Goal: Task Accomplishment & Management: Manage account settings

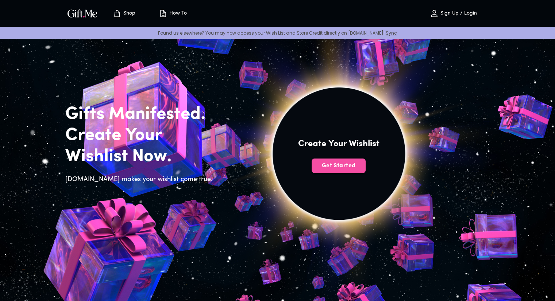
click at [333, 169] on span "Get Started" at bounding box center [339, 166] width 54 height 8
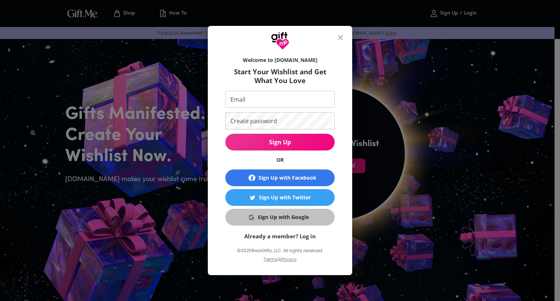
click at [270, 223] on button "Sign Up with Google" at bounding box center [279, 217] width 109 height 17
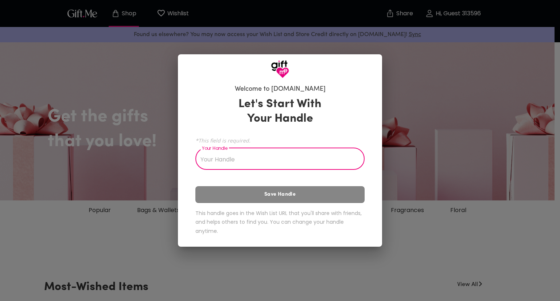
click at [220, 161] on input "Your Handle" at bounding box center [276, 160] width 161 height 20
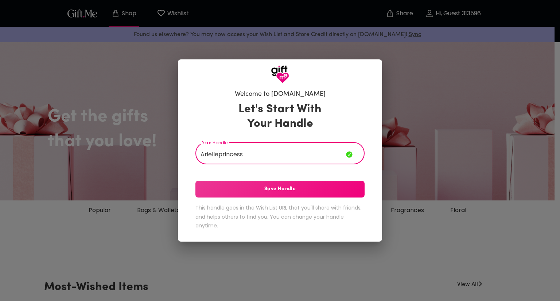
type input "Arielleprincess"
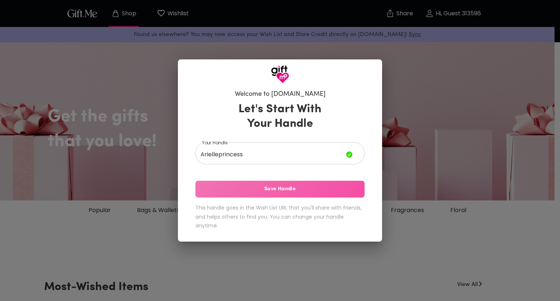
click at [284, 192] on span "Save Handle" at bounding box center [280, 189] width 169 height 8
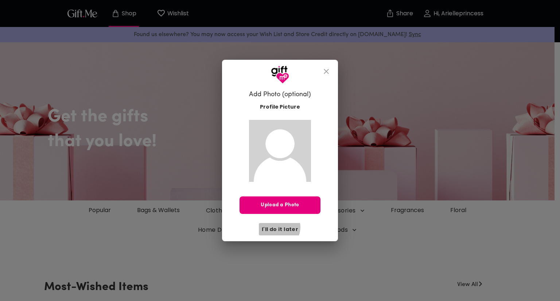
click at [280, 227] on span "I'll do it later" at bounding box center [280, 229] width 36 height 8
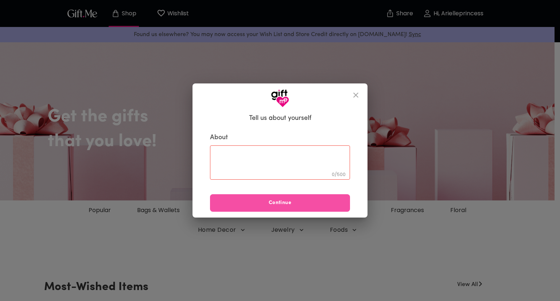
click at [299, 199] on span "Continue" at bounding box center [280, 203] width 140 height 8
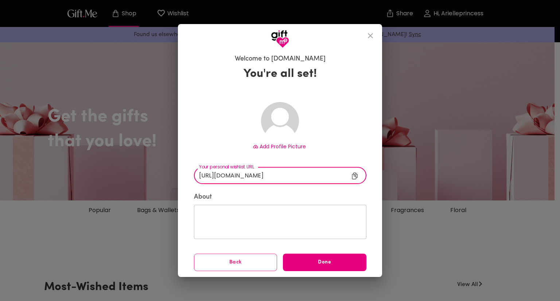
click at [255, 175] on input "https://gift.me/arielleprincess" at bounding box center [277, 175] width 167 height 17
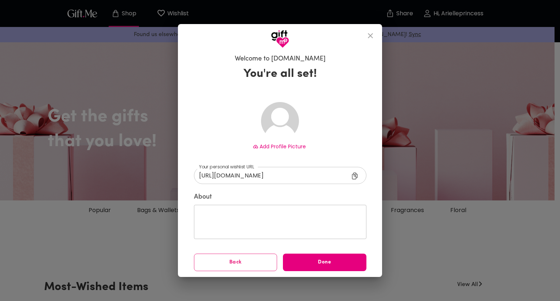
click at [354, 176] on icon at bounding box center [354, 176] width 5 height 7
click at [315, 261] on span "Done" at bounding box center [325, 263] width 84 height 8
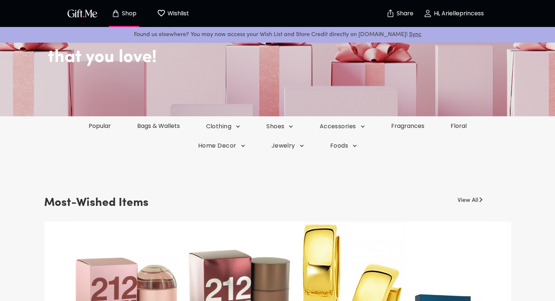
scroll to position [86, 0]
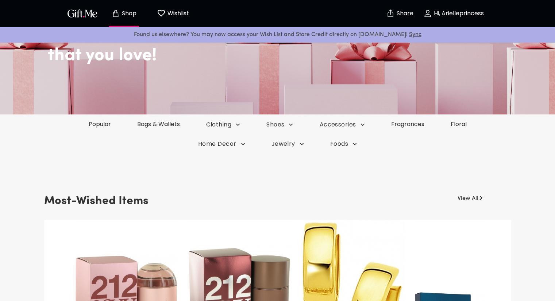
click at [97, 128] on div "Popular Bags & Wallets Clothing Shoes Accessories Fragrances Floral" at bounding box center [277, 125] width 555 height 20
click at [97, 125] on link "Popular" at bounding box center [100, 124] width 50 height 8
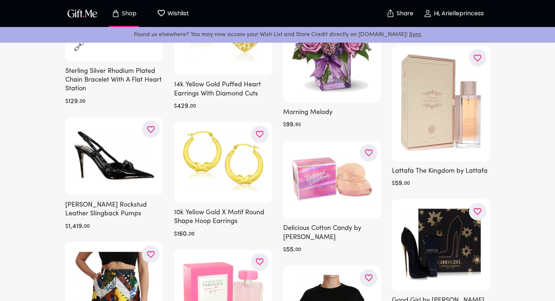
scroll to position [7347, 0]
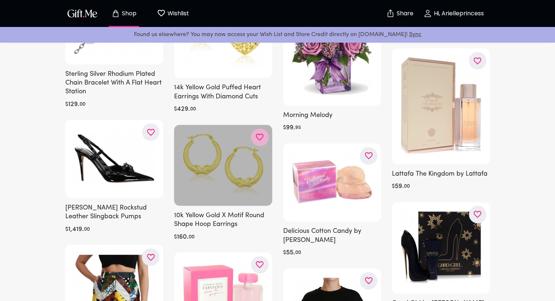
click at [0, 0] on icon "button" at bounding box center [0, 0] width 0 height 0
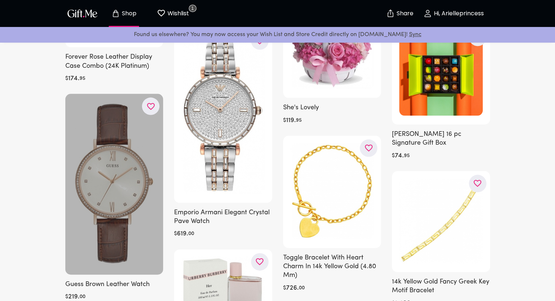
scroll to position [1494, 0]
click at [0, 0] on icon "button" at bounding box center [0, 0] width 0 height 0
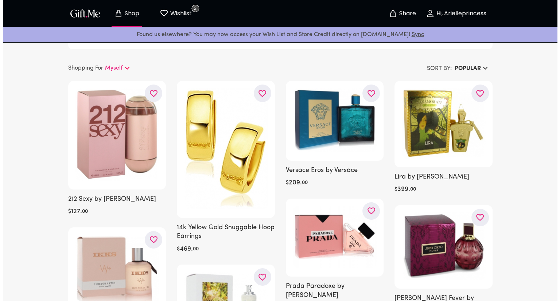
scroll to position [0, 0]
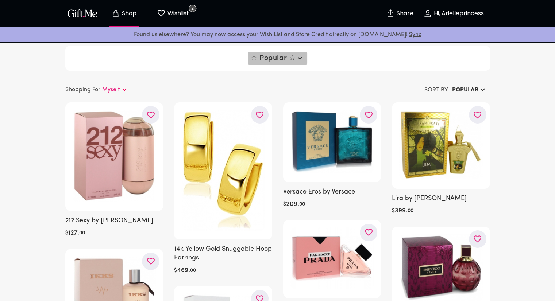
click at [298, 60] on icon "button" at bounding box center [299, 58] width 9 height 9
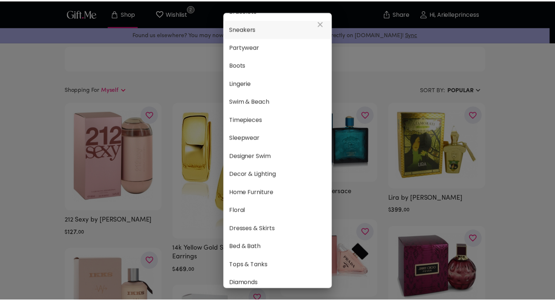
scroll to position [188, 0]
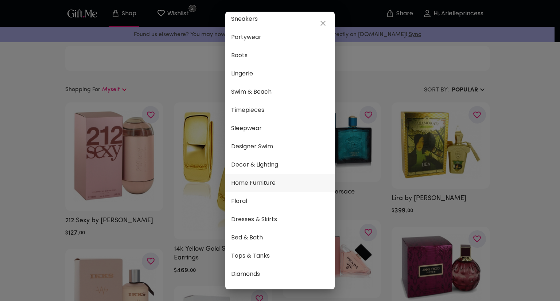
click at [279, 175] on li "Home Furniture" at bounding box center [279, 183] width 109 height 18
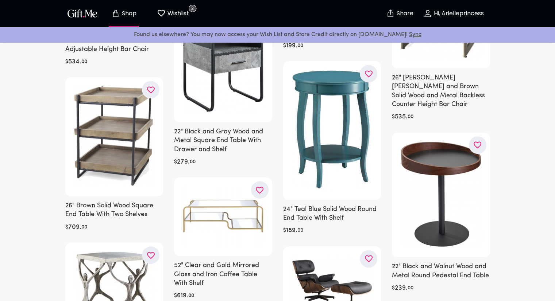
scroll to position [648, 0]
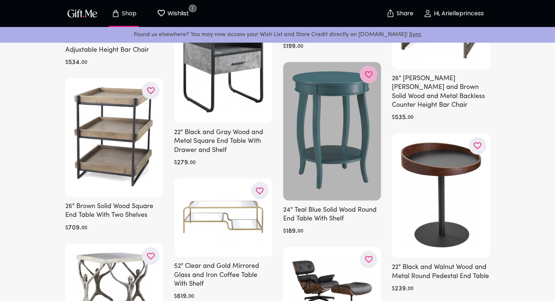
click at [0, 0] on icon "button" at bounding box center [0, 0] width 0 height 0
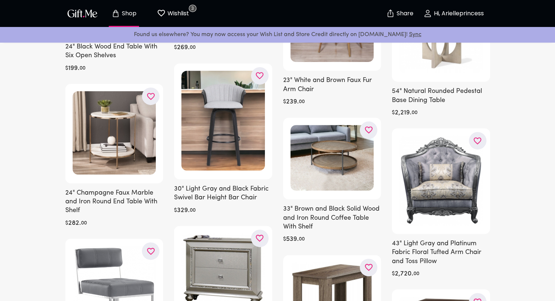
scroll to position [0, 0]
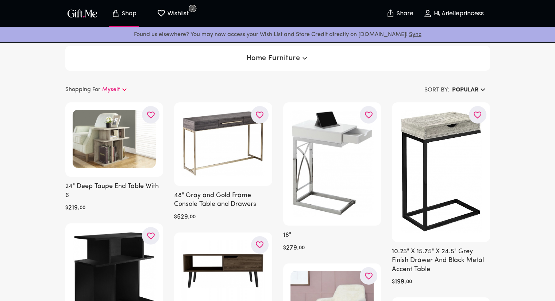
click at [125, 13] on p "Shop" at bounding box center [128, 14] width 16 height 6
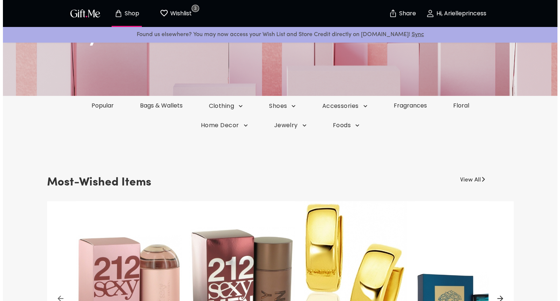
scroll to position [96, 0]
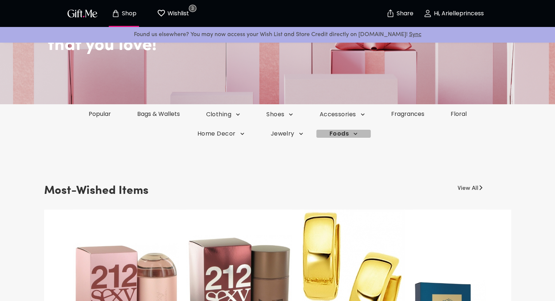
click at [240, 119] on span "Foods" at bounding box center [223, 115] width 34 height 8
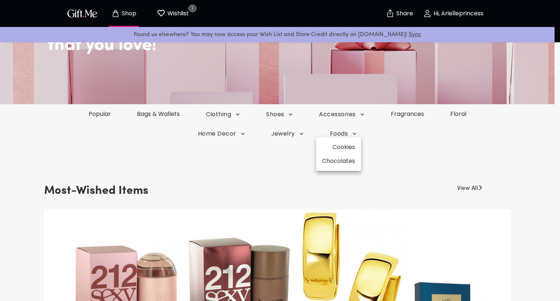
click at [438, 131] on div at bounding box center [280, 150] width 560 height 301
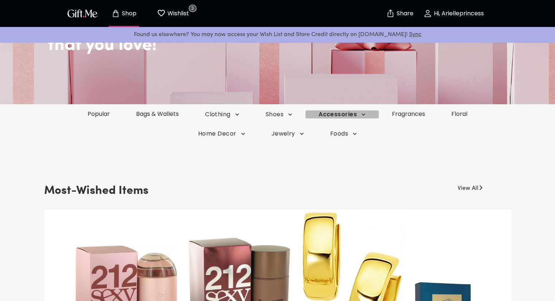
click at [241, 113] on icon "button" at bounding box center [236, 114] width 7 height 7
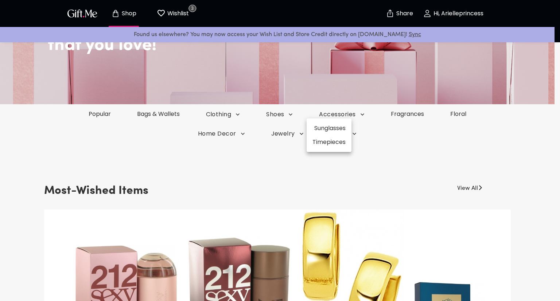
click at [264, 152] on div at bounding box center [280, 150] width 560 height 301
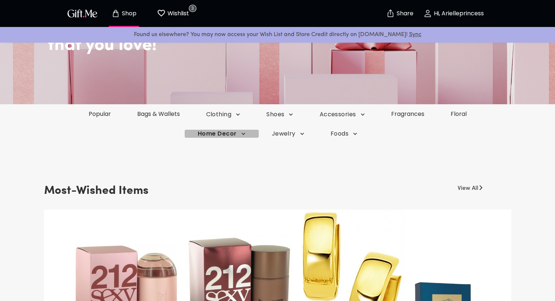
click at [239, 118] on icon "button" at bounding box center [237, 114] width 7 height 7
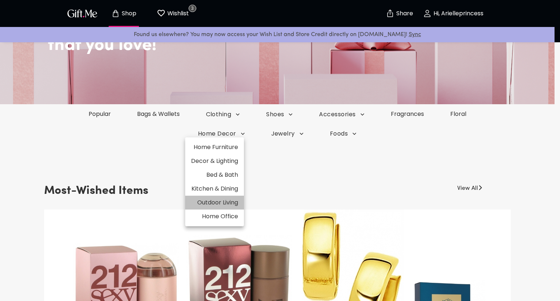
click at [223, 203] on li "Outdoor Living" at bounding box center [214, 203] width 59 height 14
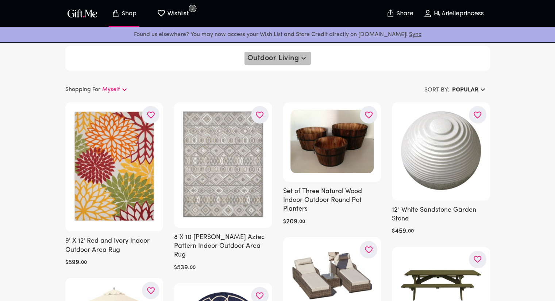
click at [305, 60] on icon "button" at bounding box center [303, 58] width 9 height 9
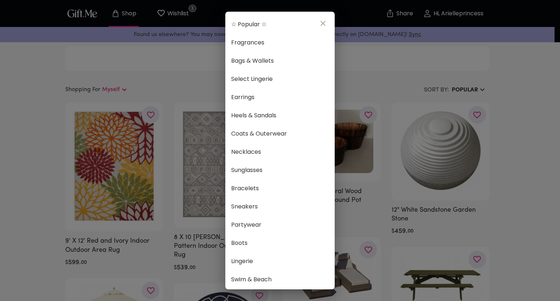
click at [182, 85] on div "☆ Popular ☆ Fragrances Bags & Wallets Select Lingerie Earrings Heels & Sandals …" at bounding box center [280, 150] width 560 height 301
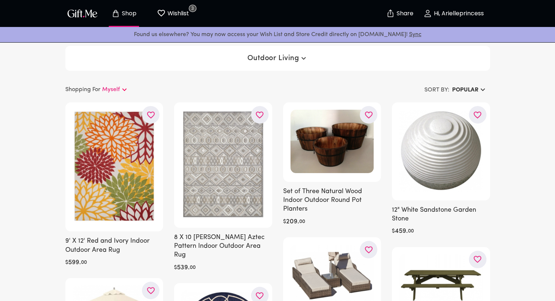
click at [128, 13] on p "Shop" at bounding box center [128, 14] width 16 height 6
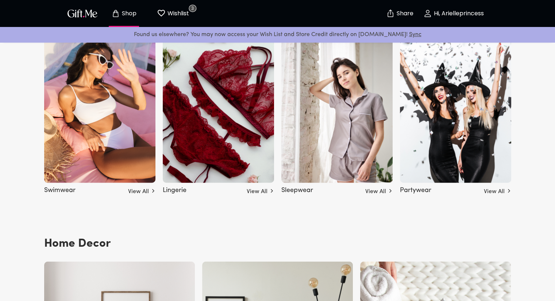
scroll to position [1795, 0]
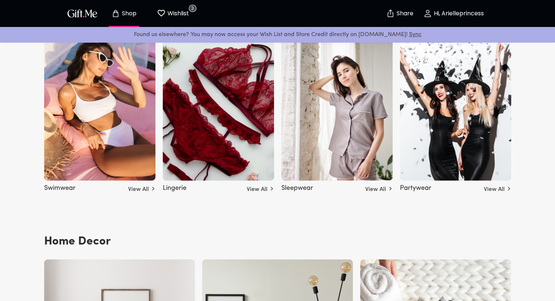
click at [254, 190] on link "View All" at bounding box center [260, 188] width 27 height 12
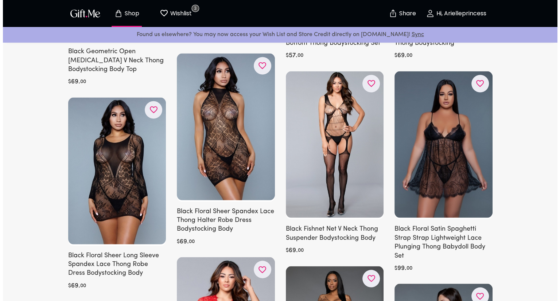
scroll to position [1416, 0]
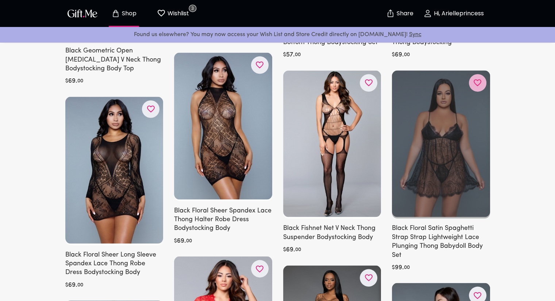
click at [0, 0] on icon "button" at bounding box center [0, 0] width 0 height 0
click at [470, 161] on div at bounding box center [441, 145] width 98 height 148
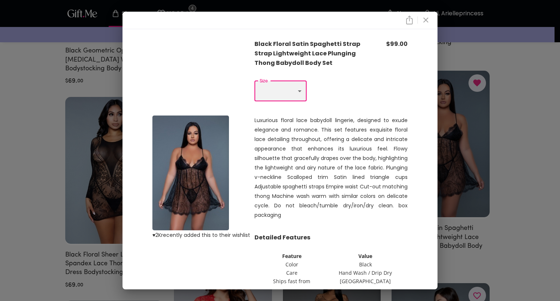
click at [298, 97] on select "Choose One 1X S M L 2X 3X" at bounding box center [281, 91] width 52 height 20
click at [362, 108] on div "Luxurious floral lace babydoll lingerie, designed to exude elegance and romance…" at bounding box center [331, 168] width 153 height 131
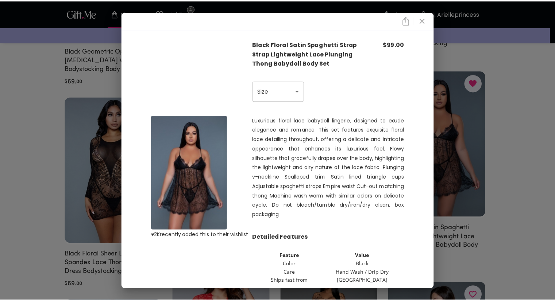
scroll to position [39, 0]
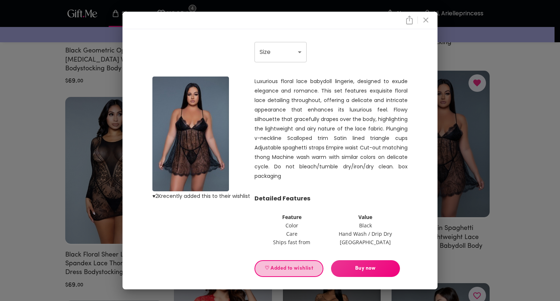
click at [295, 267] on span "♡ Added to wishlist" at bounding box center [289, 269] width 57 height 8
click at [509, 133] on div "♥ 2K recently added this to their wishlist Black Floral Satin Spaghetti Strap S…" at bounding box center [280, 150] width 560 height 301
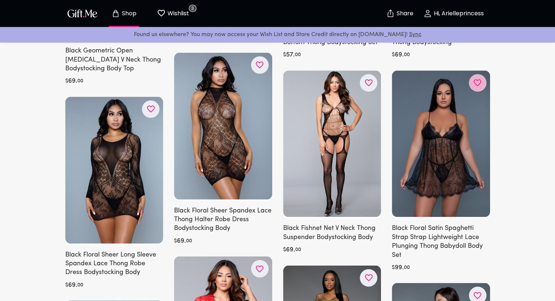
click at [0, 0] on icon "button" at bounding box center [0, 0] width 0 height 0
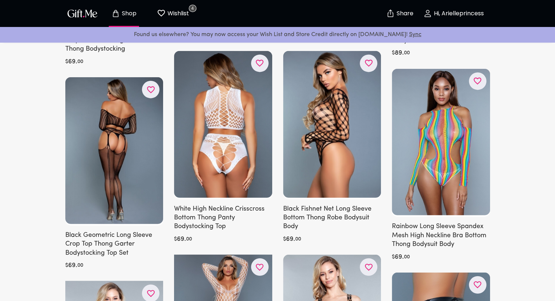
scroll to position [1835, 0]
click at [84, 12] on img "button" at bounding box center [82, 13] width 33 height 11
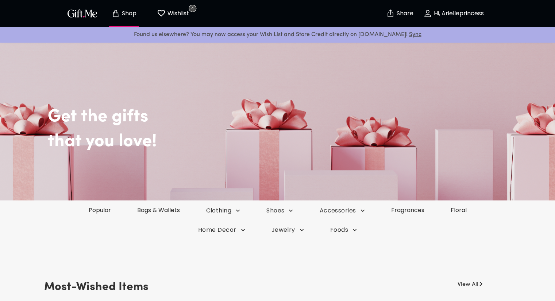
scroll to position [63, 0]
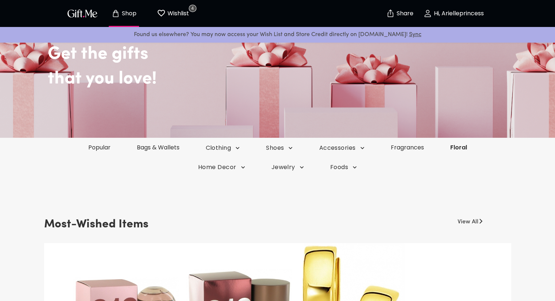
click at [471, 146] on link "Floral" at bounding box center [458, 147] width 43 height 8
click at [234, 149] on span "Clothing" at bounding box center [223, 148] width 36 height 8
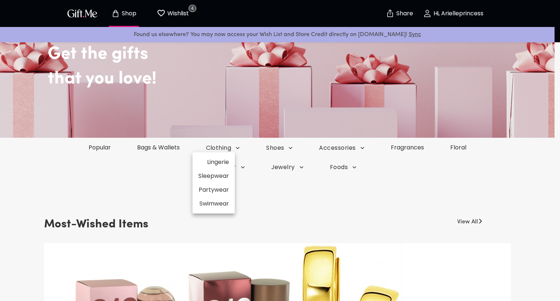
click at [287, 202] on div at bounding box center [280, 150] width 560 height 301
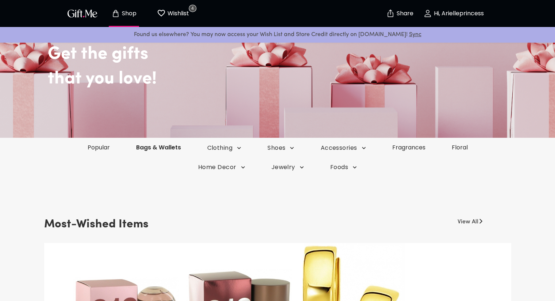
click at [162, 146] on link "Bags & Wallets" at bounding box center [158, 147] width 71 height 8
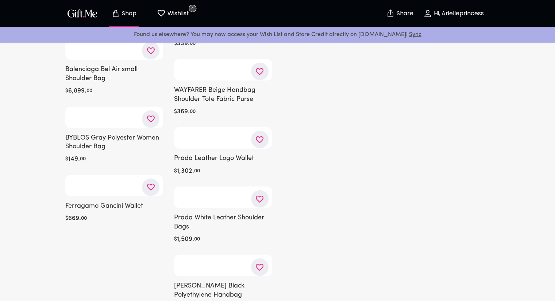
scroll to position [1545, 0]
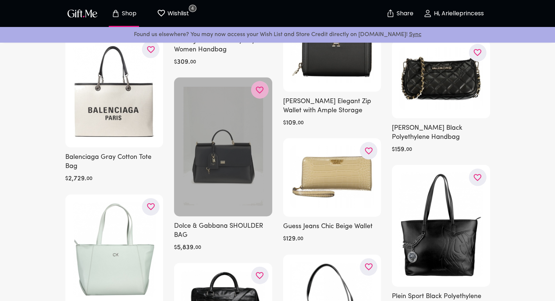
click at [0, 0] on icon "button" at bounding box center [0, 0] width 0 height 0
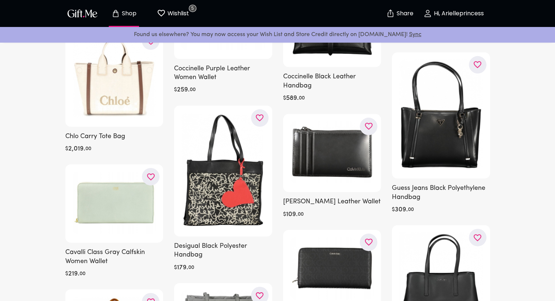
scroll to position [5076, 0]
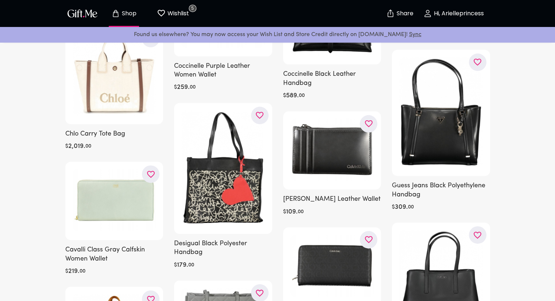
click at [174, 16] on p "Wishlist" at bounding box center [177, 13] width 23 height 9
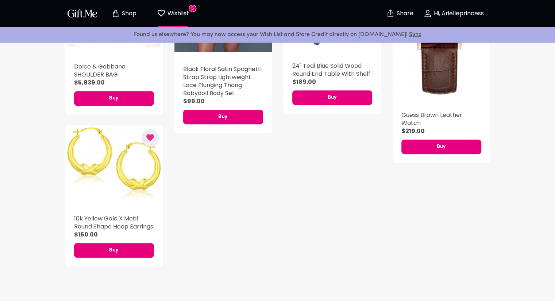
scroll to position [379, 0]
